Goal: Information Seeking & Learning: Learn about a topic

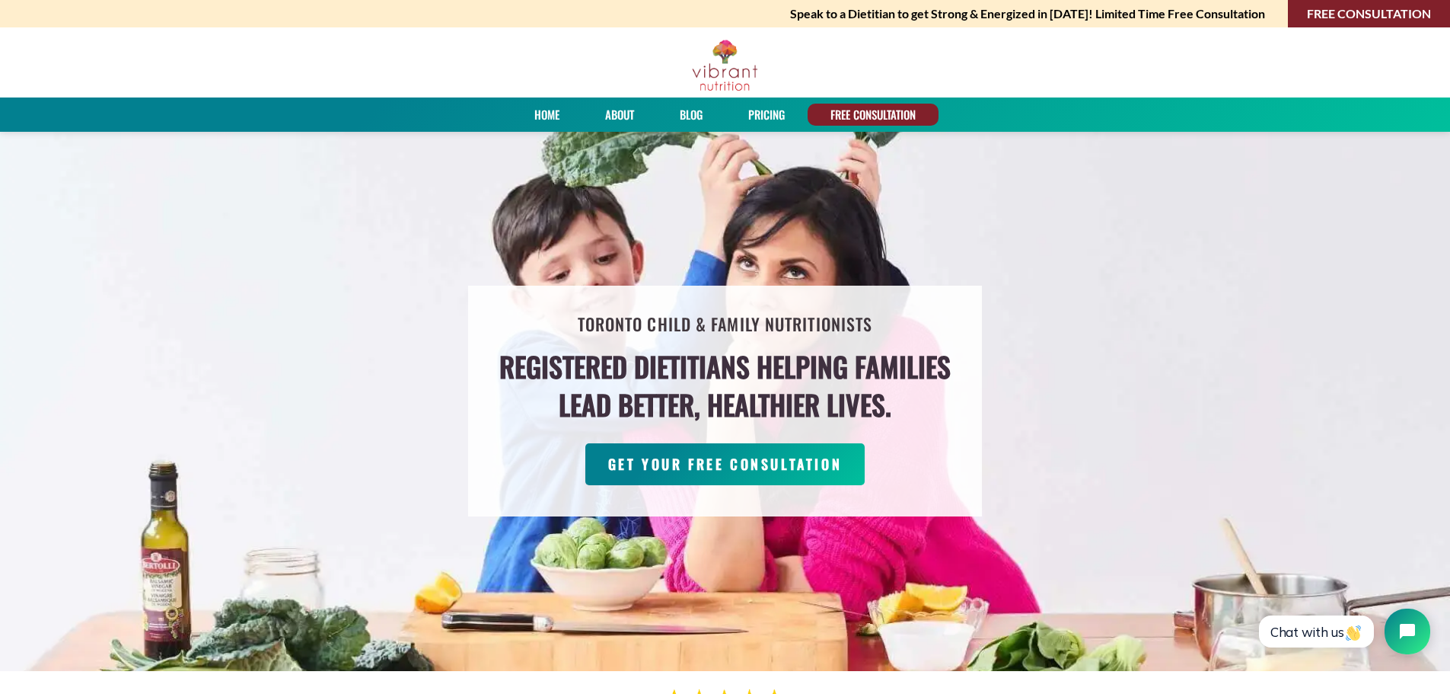
click at [763, 114] on link "PRICING" at bounding box center [766, 115] width 47 height 22
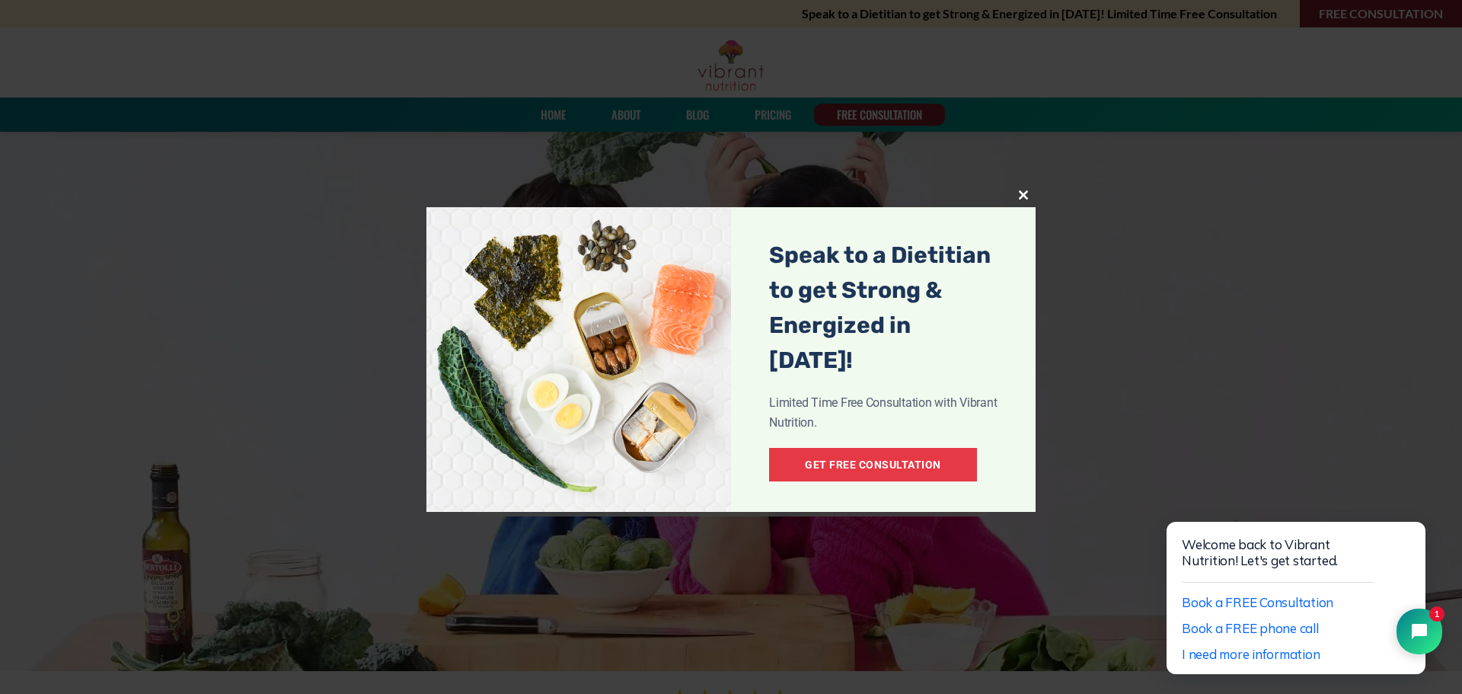
click at [1020, 196] on span at bounding box center [1023, 194] width 24 height 9
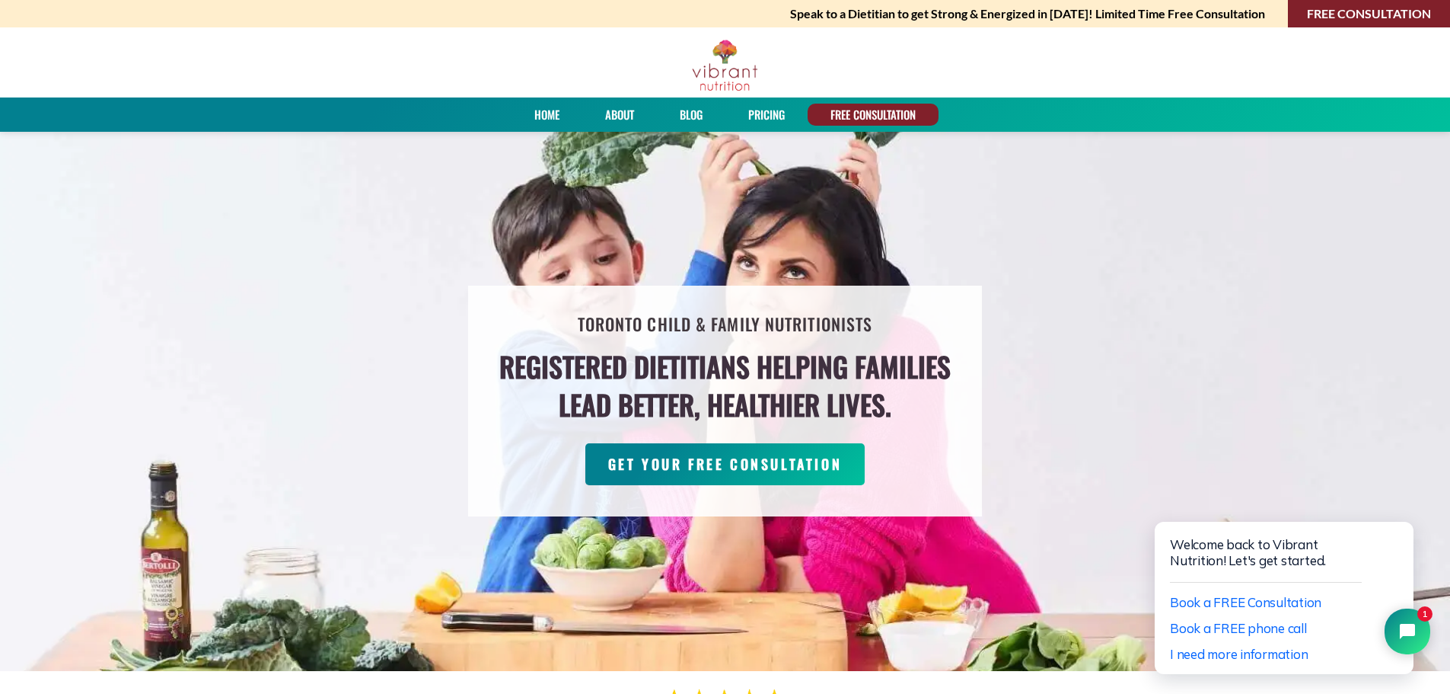
click at [608, 108] on link "About" at bounding box center [620, 115] width 40 height 22
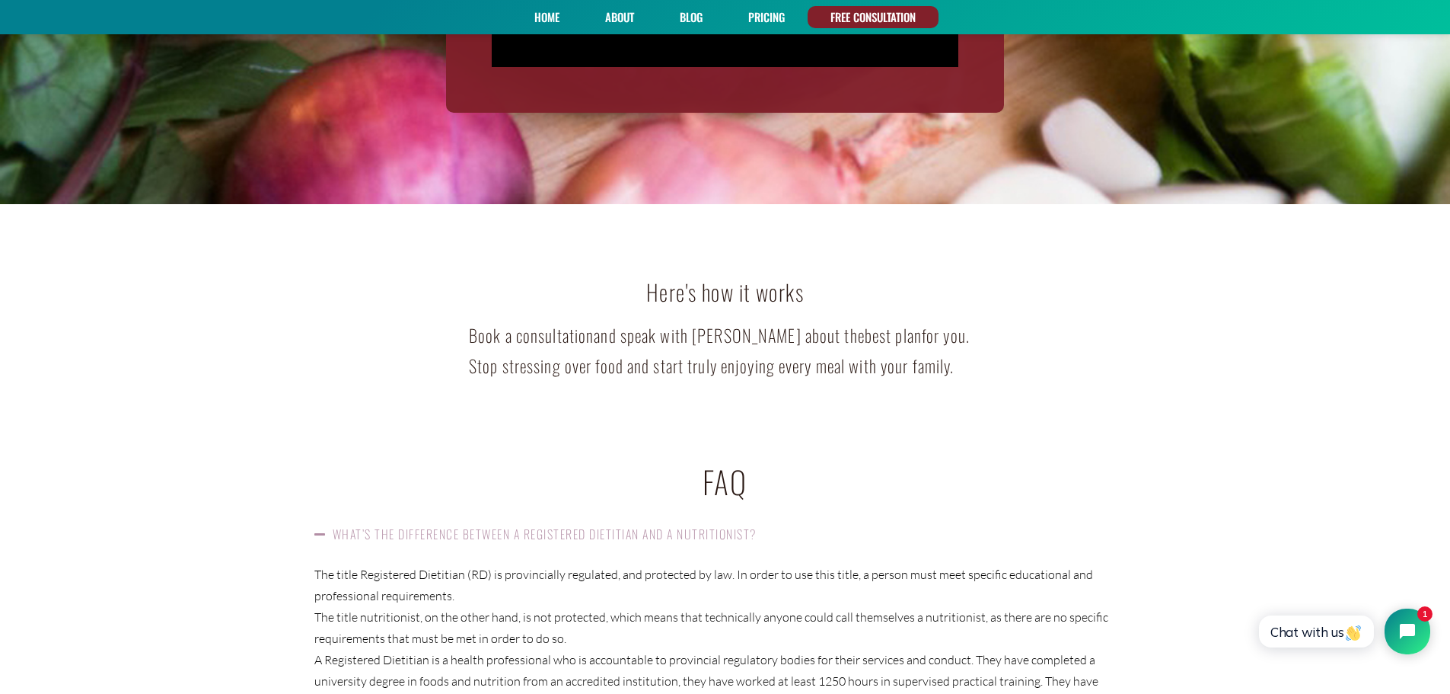
scroll to position [2360, 0]
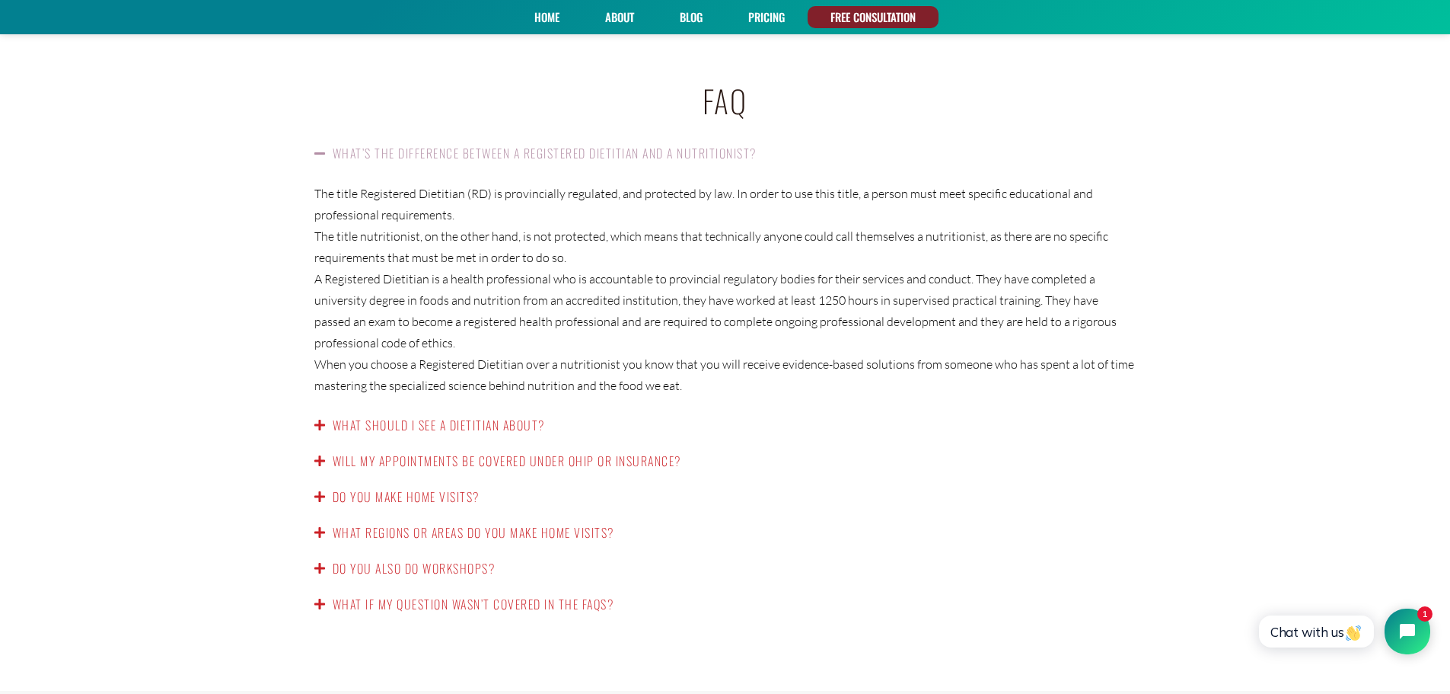
click at [534, 416] on link "What should I see a dietitian about?" at bounding box center [439, 425] width 212 height 18
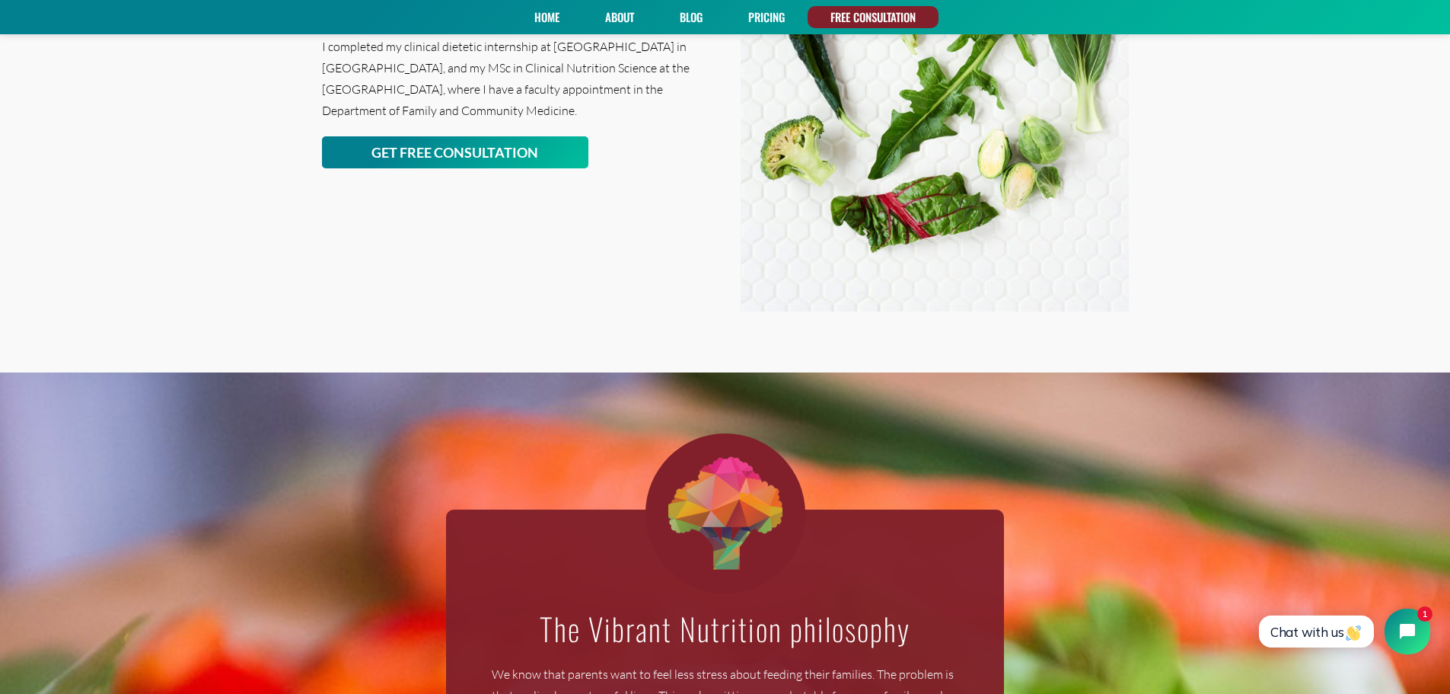
scroll to position [685, 0]
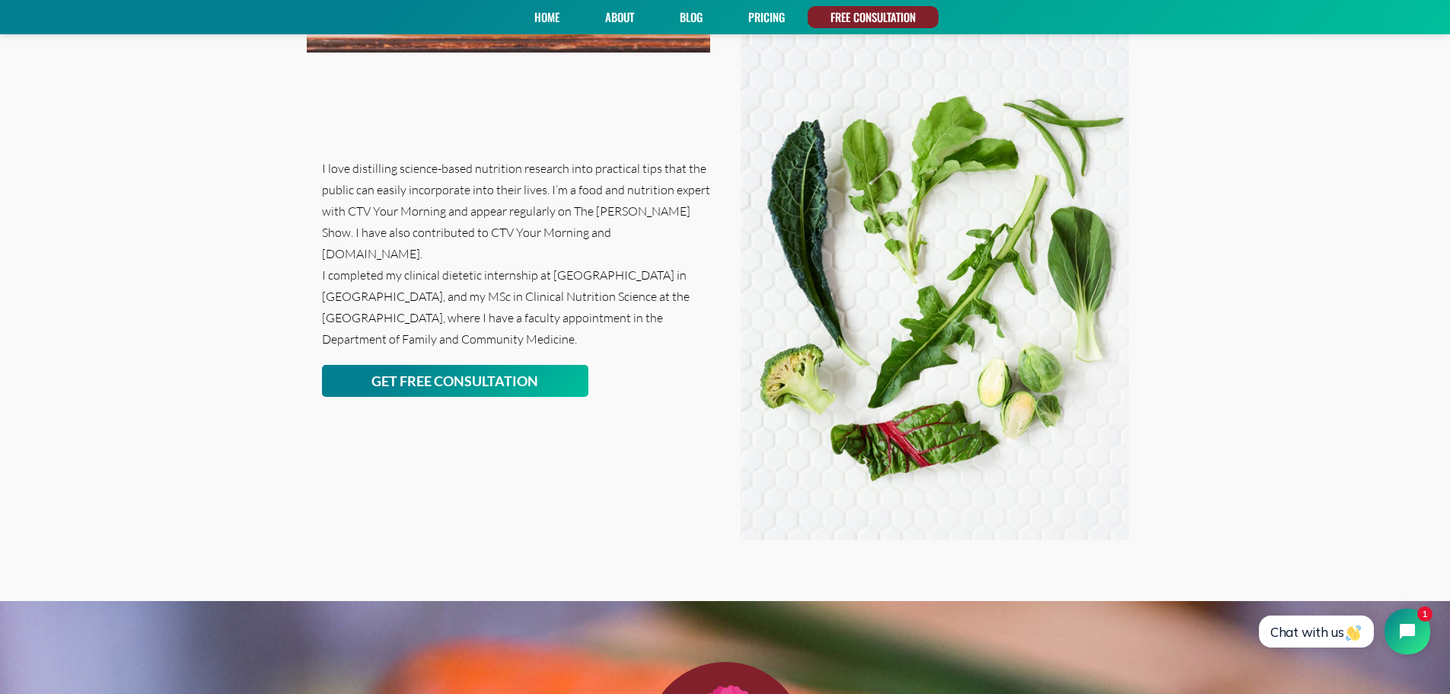
click at [684, 11] on link "Blog" at bounding box center [691, 17] width 33 height 22
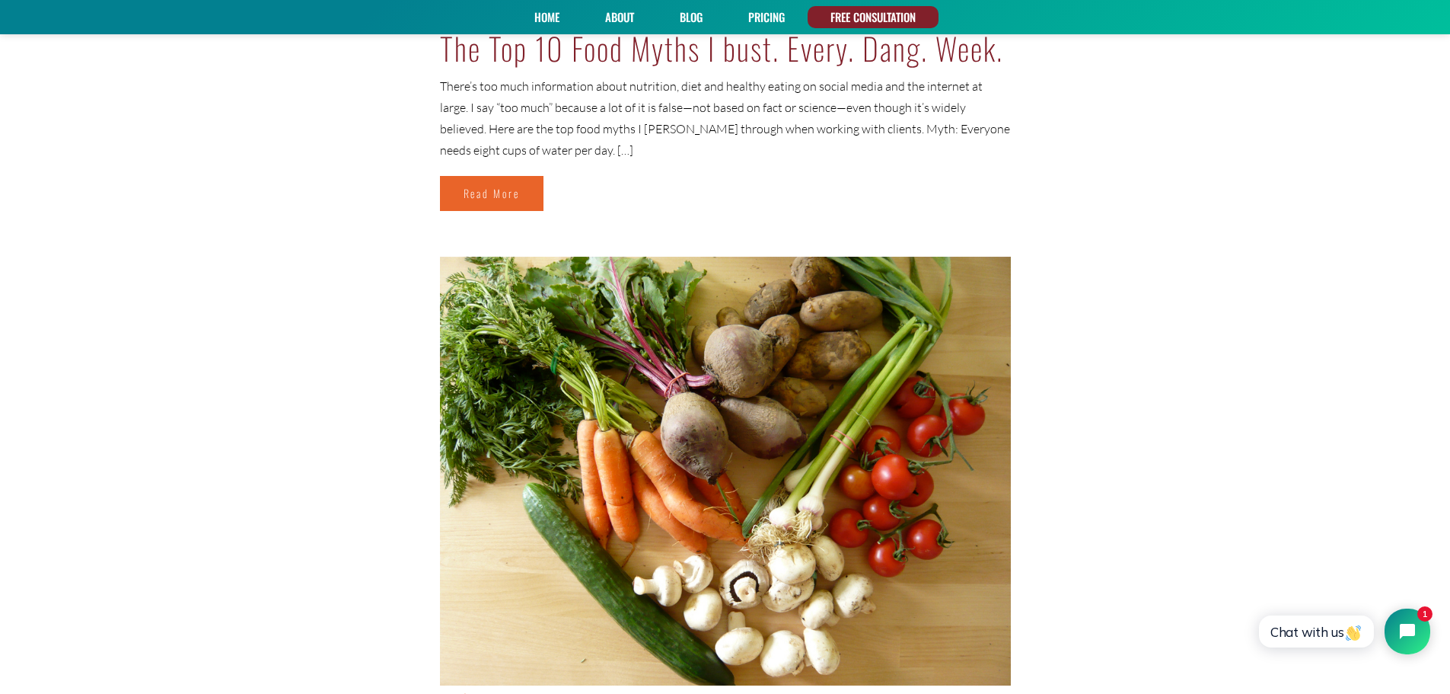
scroll to position [5481, 0]
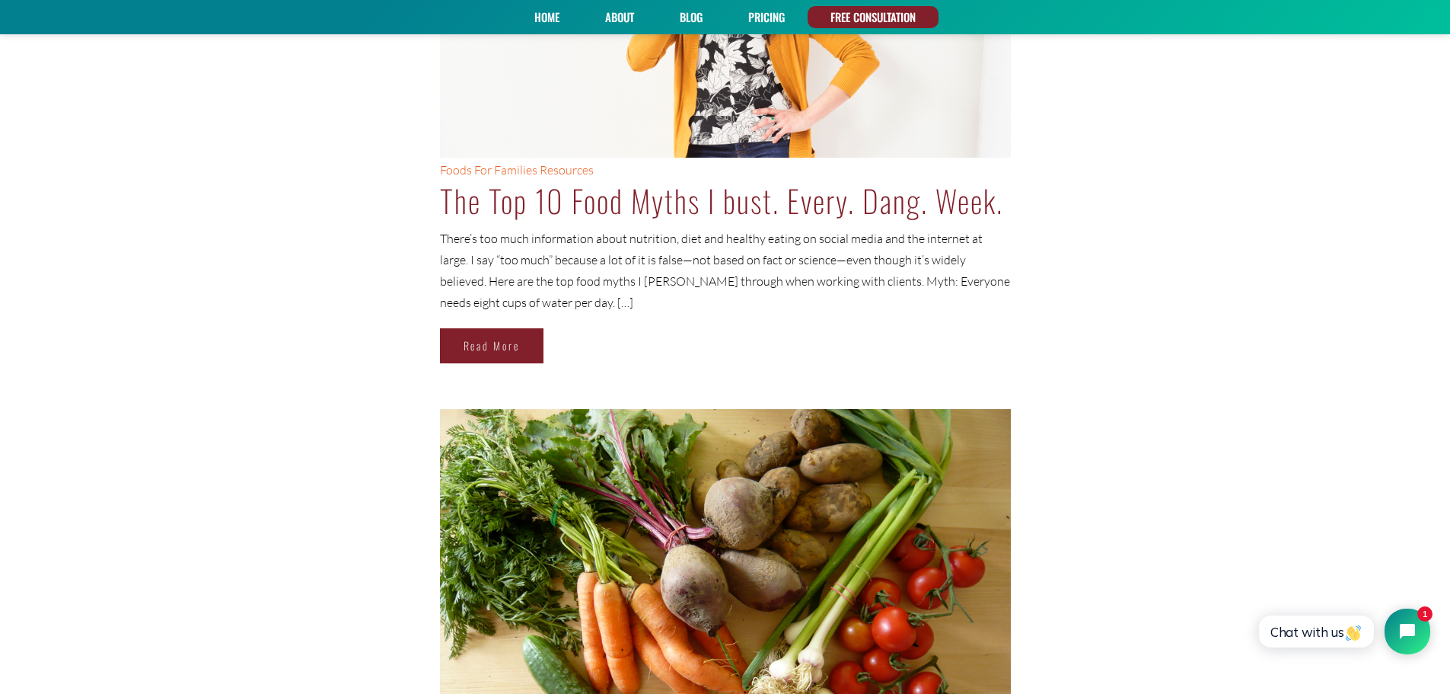
click at [521, 340] on link "Read More" at bounding box center [492, 345] width 104 height 35
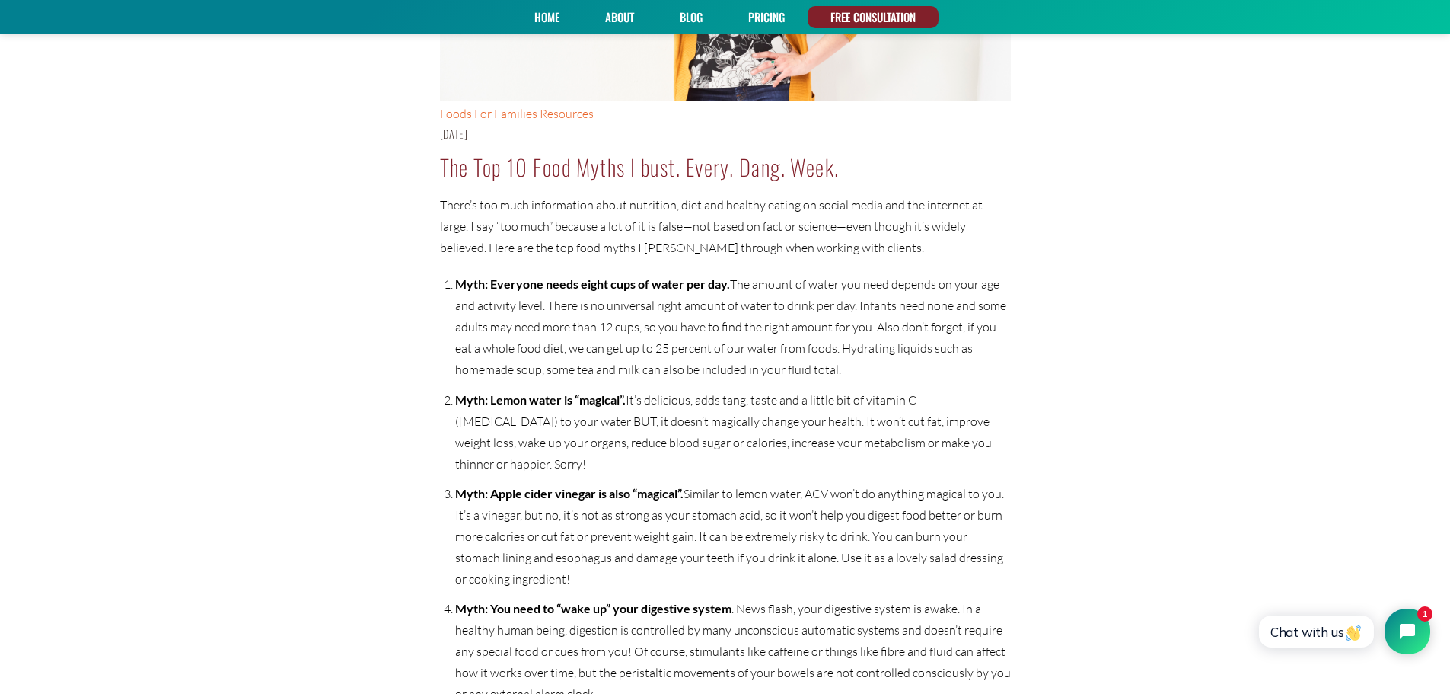
scroll to position [228, 0]
